Goal: Find specific page/section: Find specific page/section

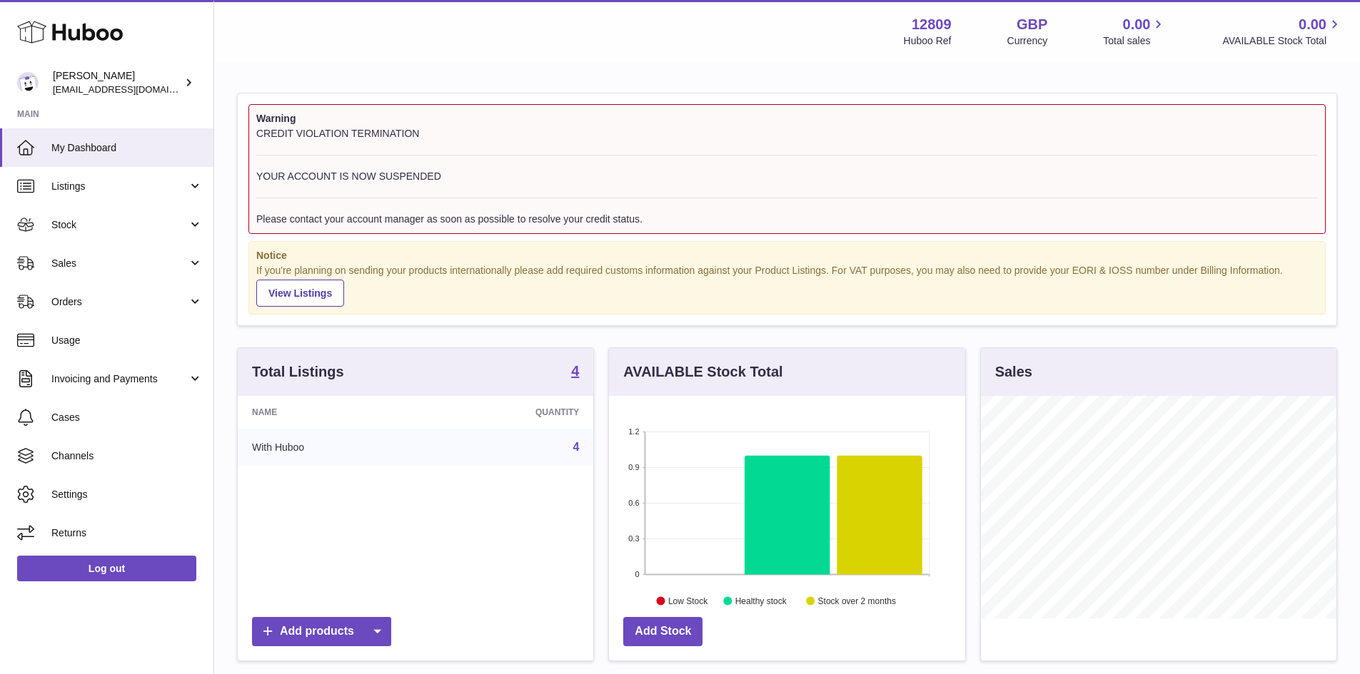
scroll to position [223, 356]
click at [139, 186] on span "Listings" at bounding box center [119, 187] width 136 height 14
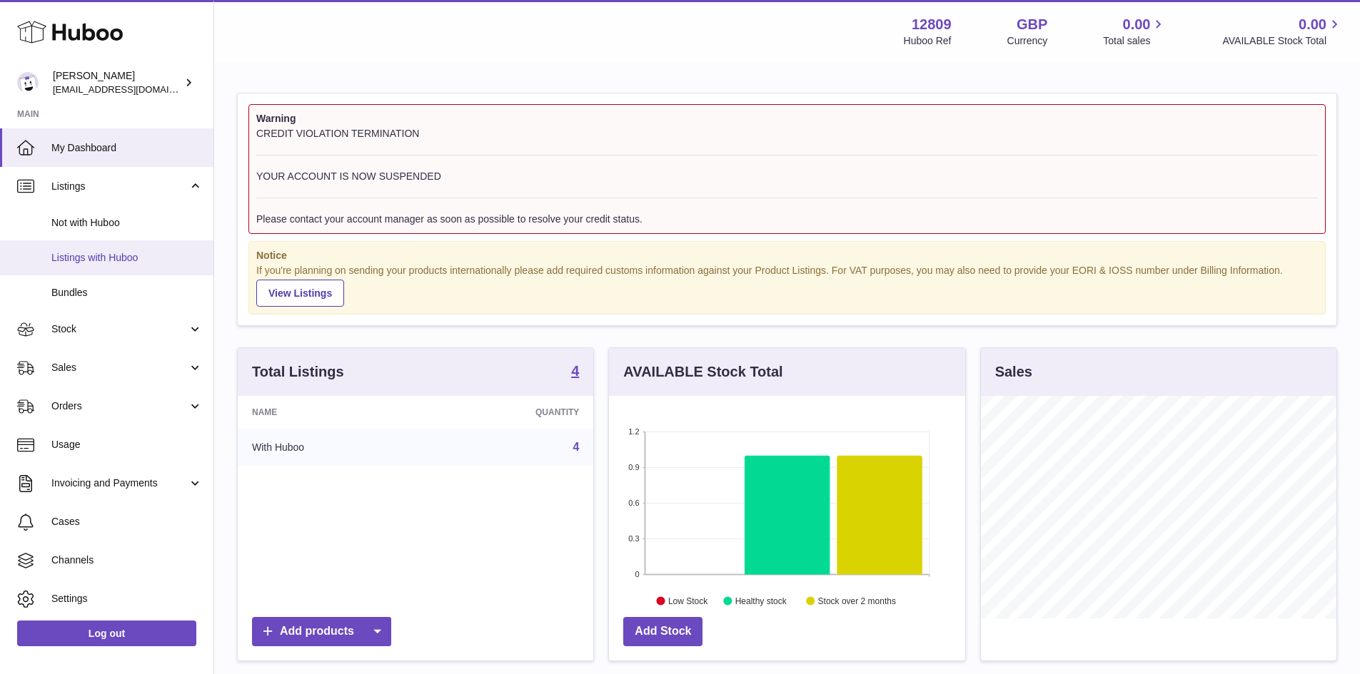
click at [131, 258] on span "Listings with Huboo" at bounding box center [126, 258] width 151 height 14
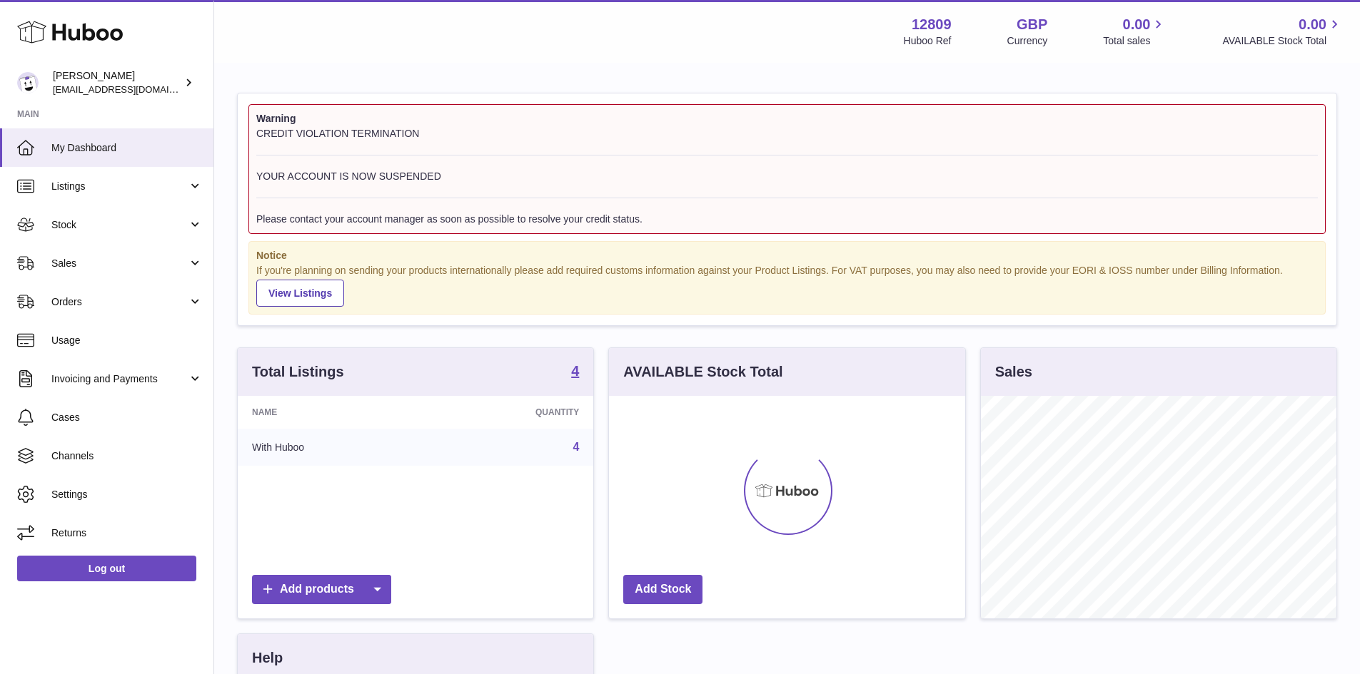
scroll to position [223, 356]
